Goal: Task Accomplishment & Management: Use online tool/utility

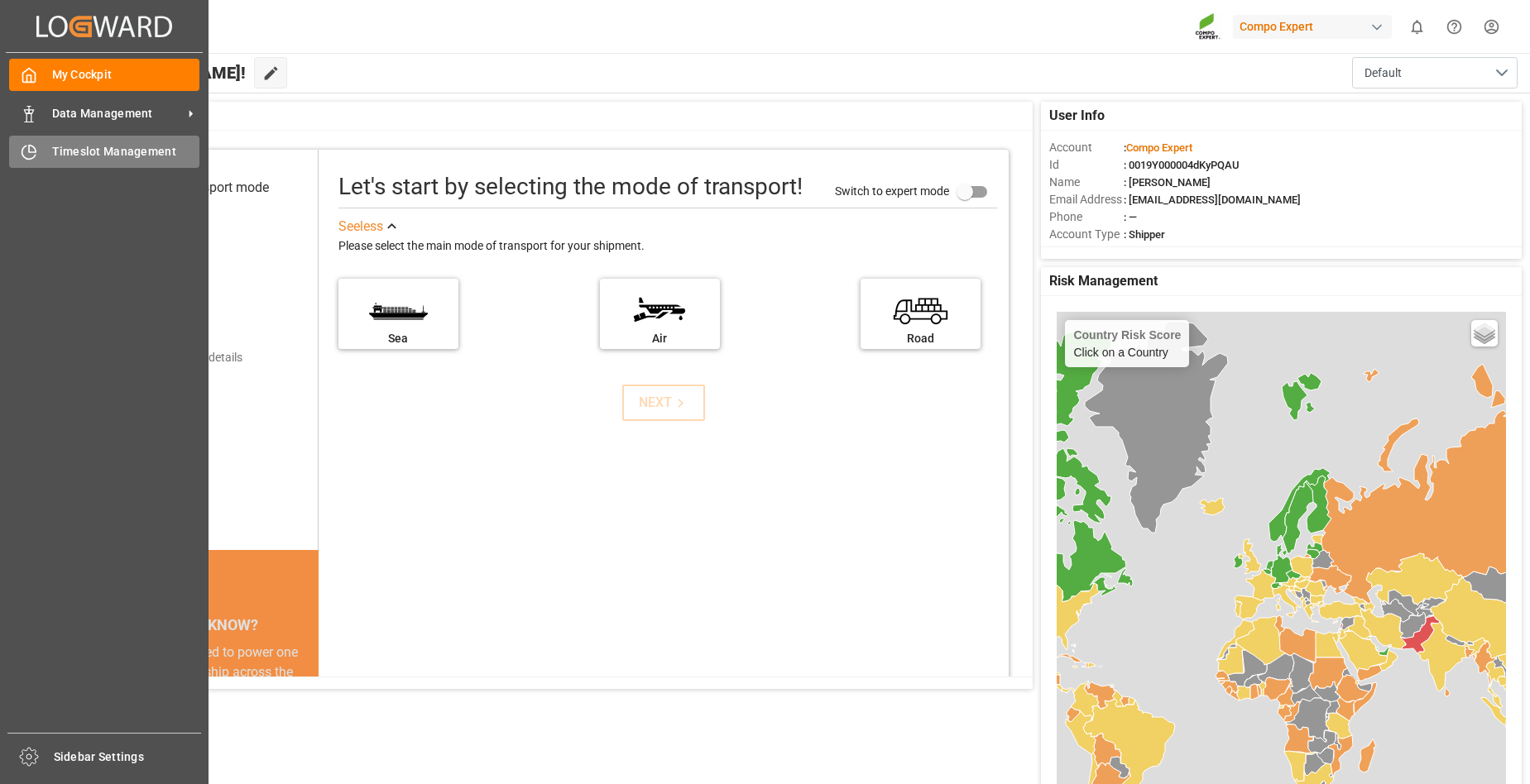
click at [42, 159] on div "Timeslot Management Timeslot Management" at bounding box center [104, 151] width 190 height 33
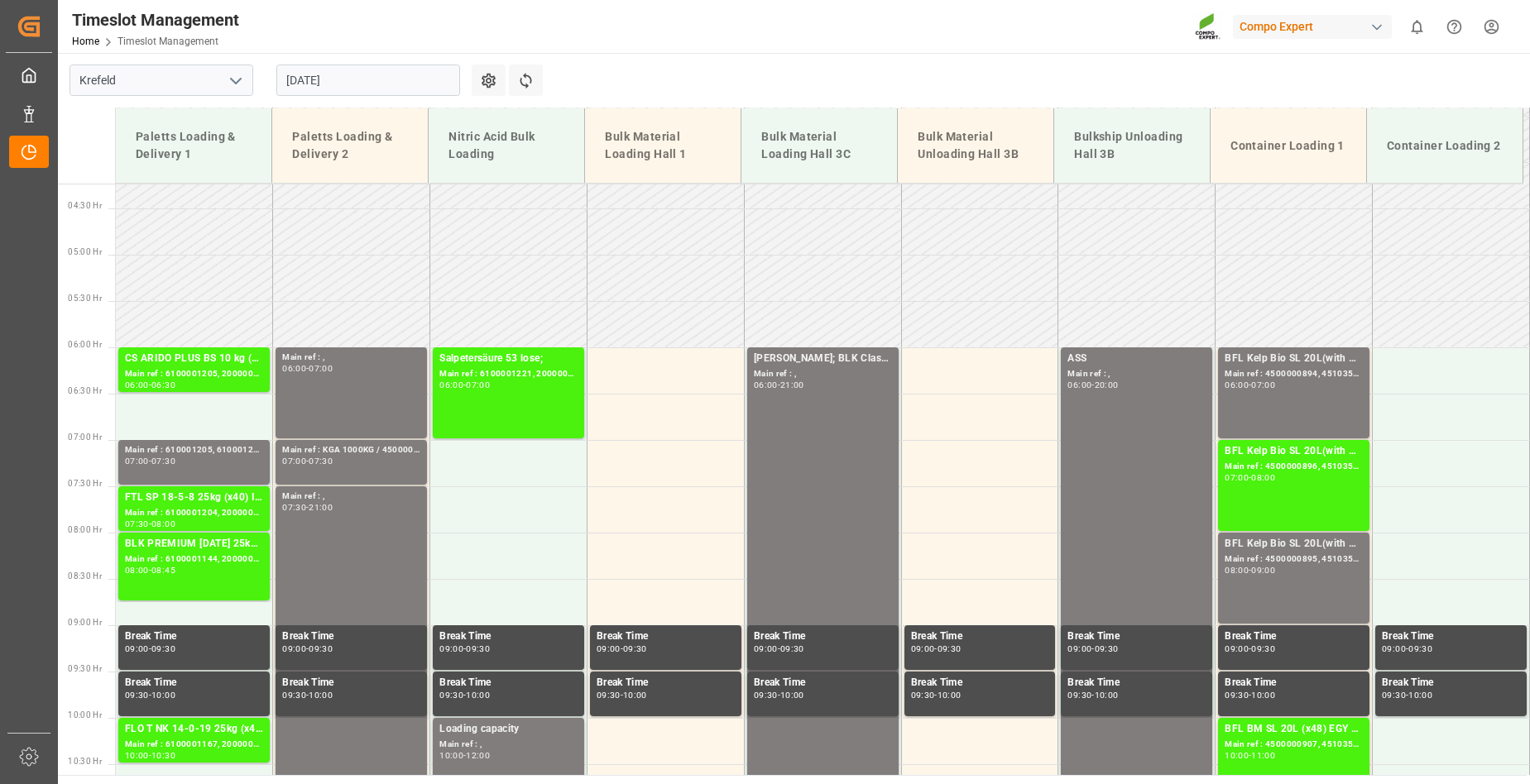
scroll to position [374, 0]
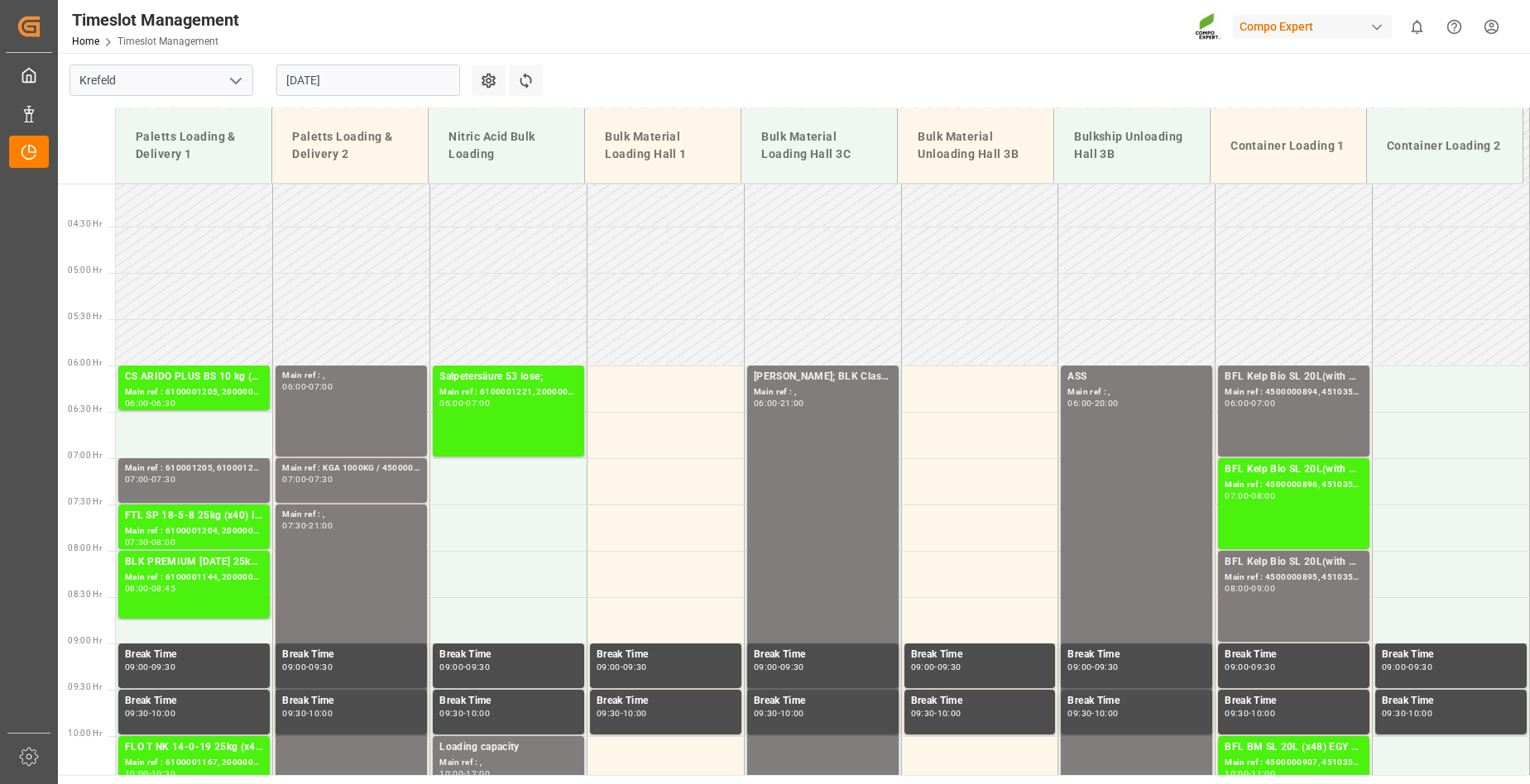
click at [363, 79] on input "[DATE]" at bounding box center [368, 80] width 184 height 32
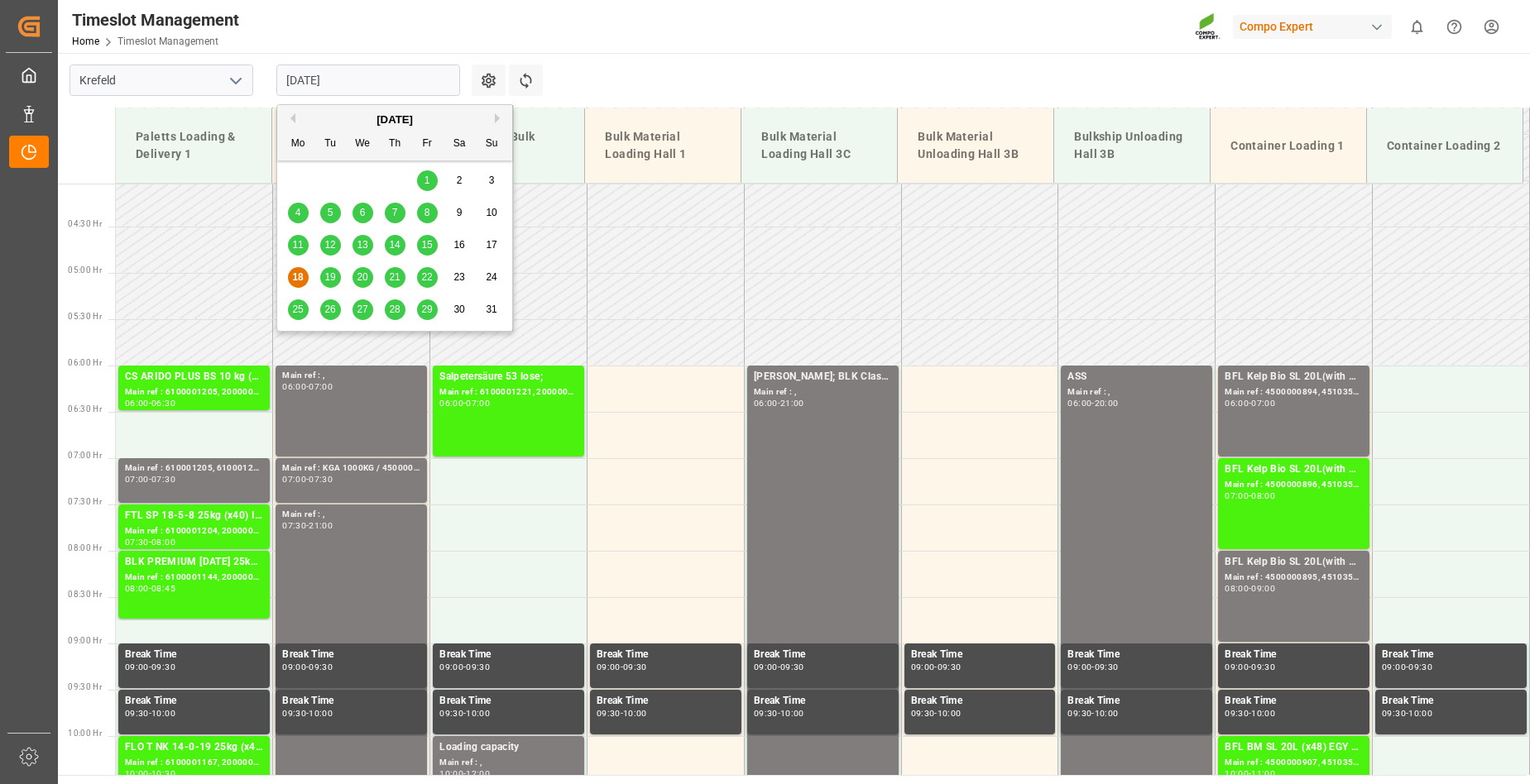
click at [329, 276] on span "19" at bounding box center [330, 276] width 11 height 11
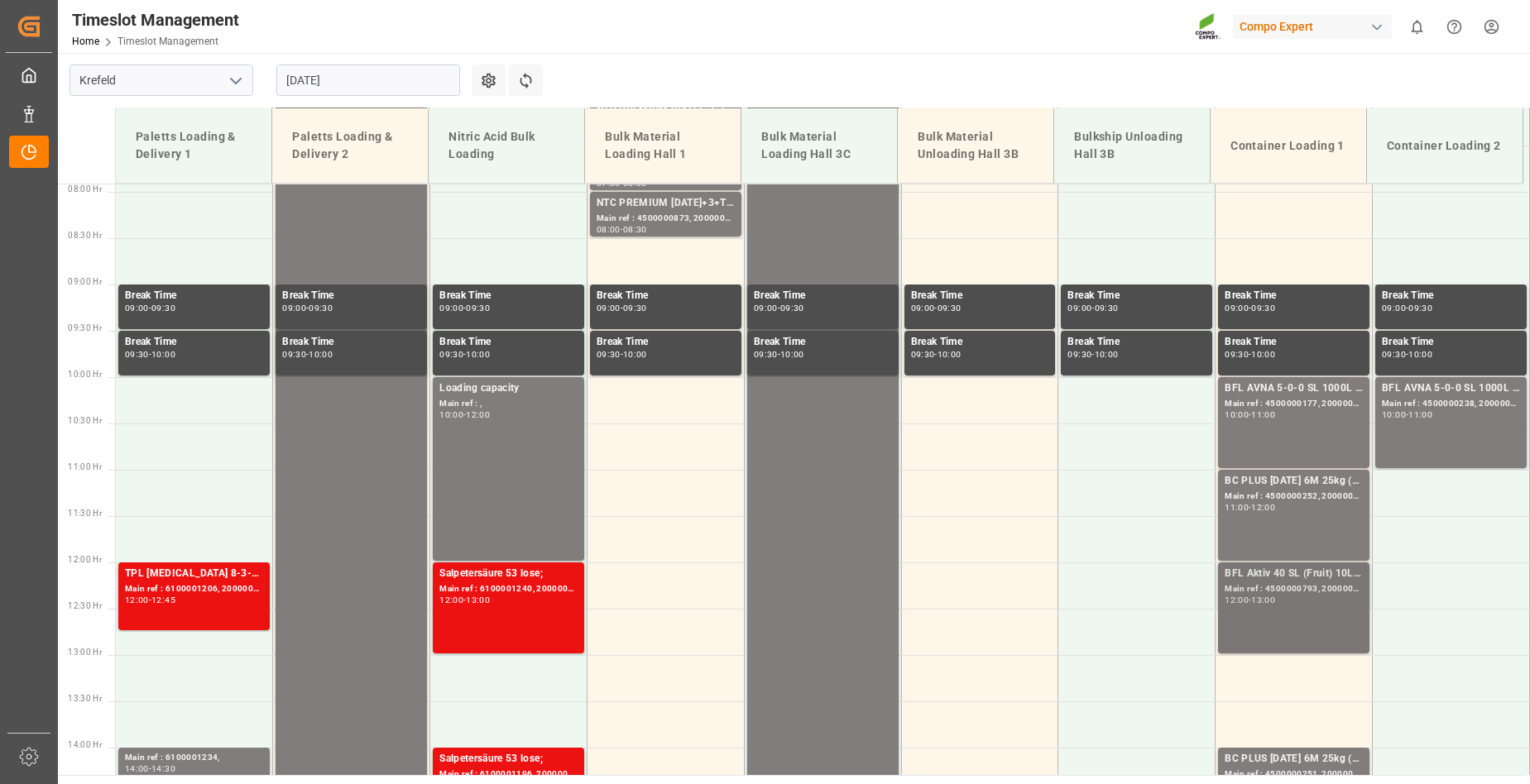
scroll to position [705, 0]
